Goal: Navigation & Orientation: Find specific page/section

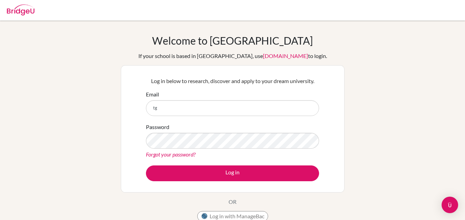
type input "tguerrero@ivycollegiate.org"
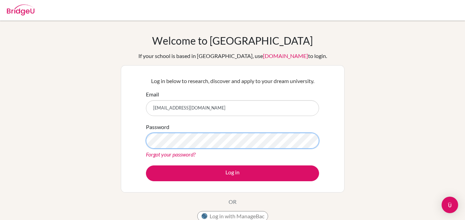
click at [146, 166] on button "Log in" at bounding box center [232, 174] width 173 height 16
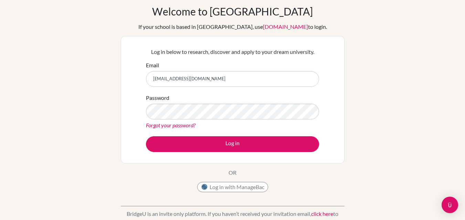
scroll to position [31, 0]
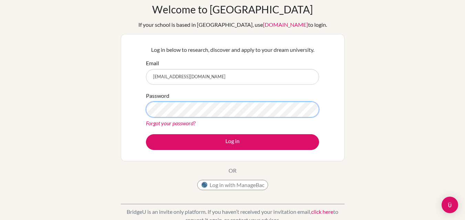
click at [146, 134] on button "Log in" at bounding box center [232, 142] width 173 height 16
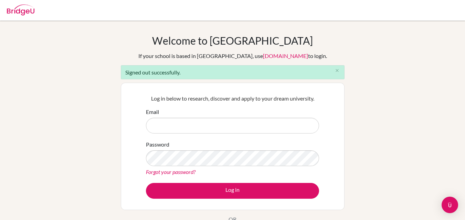
click at [26, 14] on img at bounding box center [21, 9] width 28 height 11
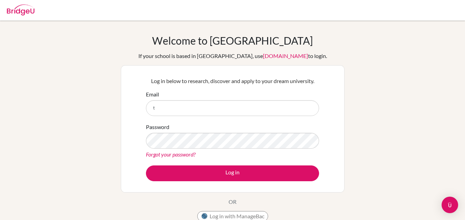
type input "[EMAIL_ADDRESS][DOMAIN_NAME]"
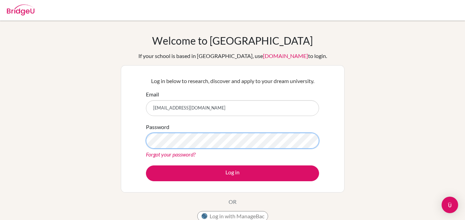
click at [146, 166] on button "Log in" at bounding box center [232, 174] width 173 height 16
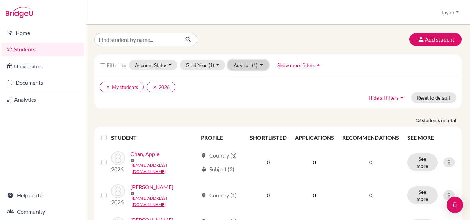
click at [262, 66] on button "Advisor (1)" at bounding box center [248, 65] width 41 height 11
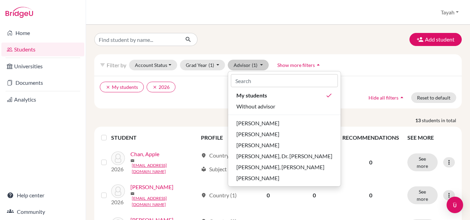
click at [349, 45] on div "Add student" at bounding box center [278, 39] width 378 height 13
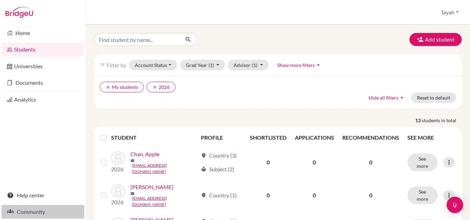
click at [29, 215] on link "Community" at bounding box center [42, 212] width 83 height 14
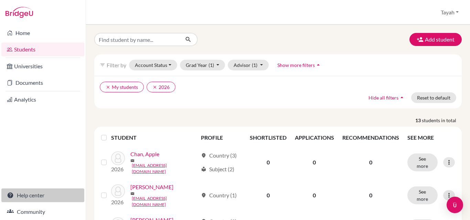
click at [18, 197] on link "Help center" at bounding box center [42, 196] width 83 height 14
